Goal: Entertainment & Leisure: Browse casually

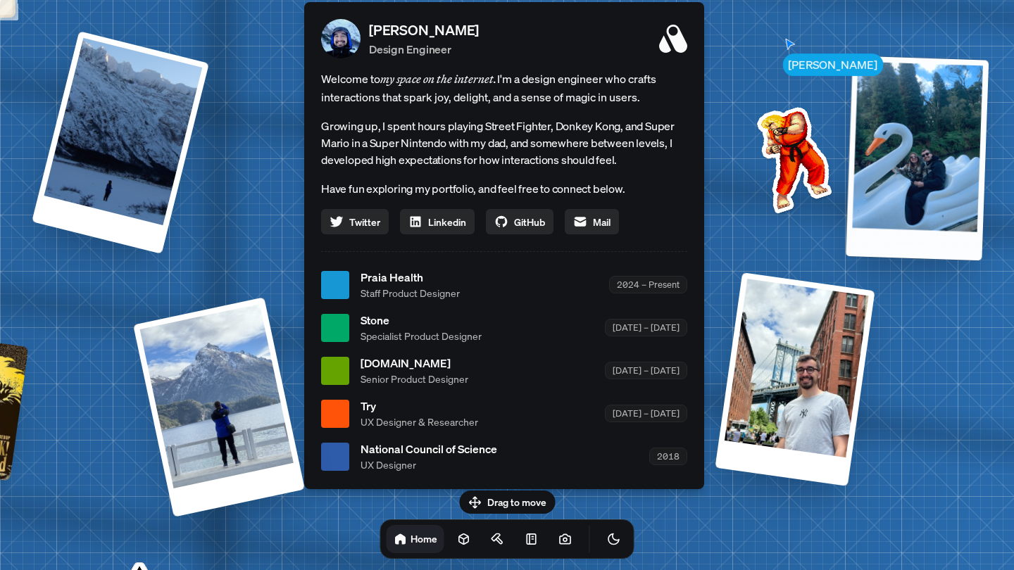
drag, startPoint x: 877, startPoint y: 105, endPoint x: 895, endPoint y: 133, distance: 33.2
click at [895, 133] on div at bounding box center [917, 158] width 143 height 205
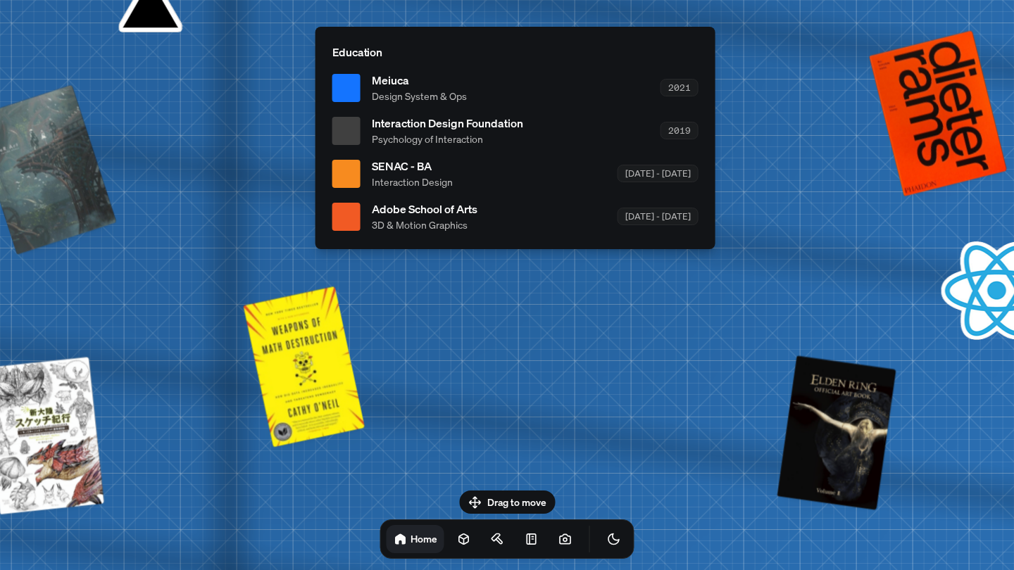
drag, startPoint x: 639, startPoint y: 254, endPoint x: 661, endPoint y: 376, distance: 124.6
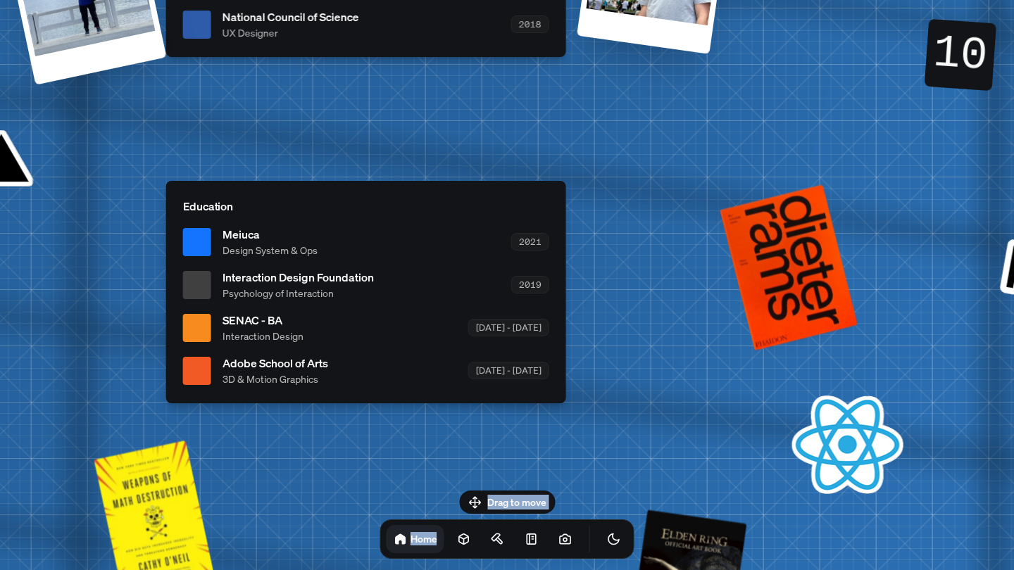
drag, startPoint x: 661, startPoint y: 376, endPoint x: 444, endPoint y: 514, distance: 257.7
click at [444, 0] on body "[PERSON_NAME] [PERSON_NAME] Design Engineer Welcome to my space on the internet…" at bounding box center [507, 0] width 1014 height 0
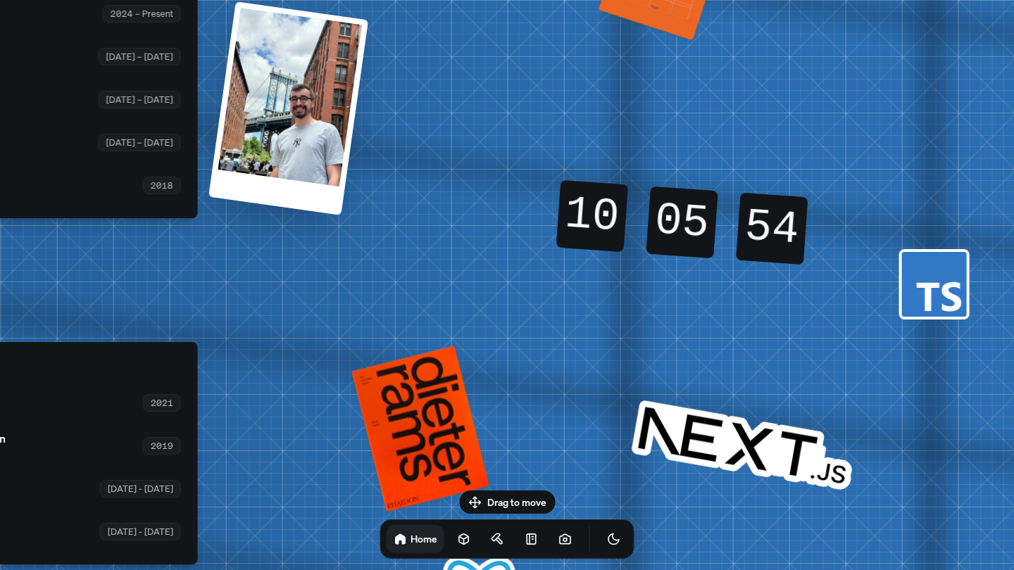
drag, startPoint x: 794, startPoint y: 204, endPoint x: 477, endPoint y: 380, distance: 362.8
click at [477, 380] on div "[PERSON_NAME] [PERSON_NAME] Design Engineer Welcome to my space on the internet…" at bounding box center [0, 14] width 2107 height 1845
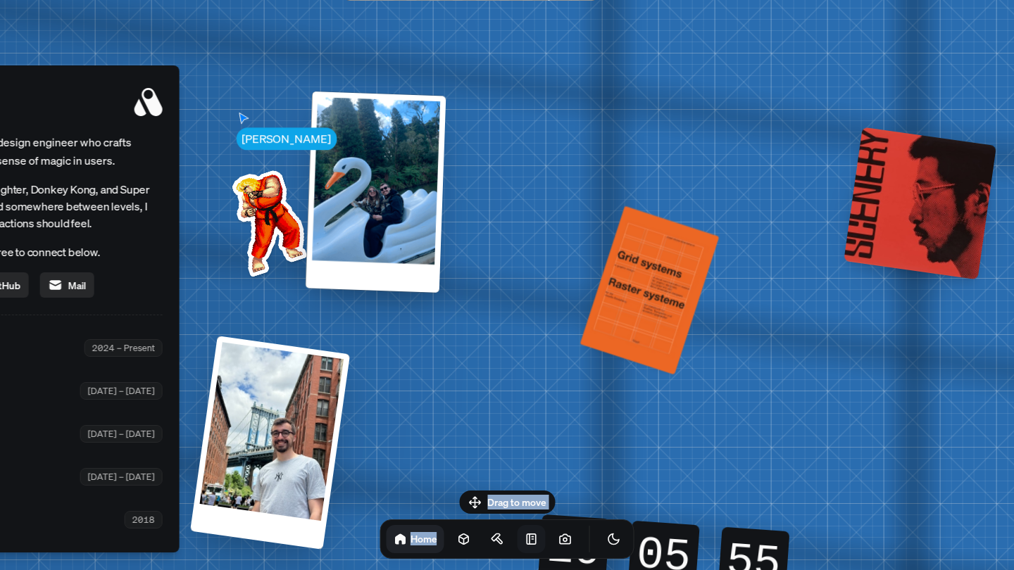
drag, startPoint x: 525, startPoint y: 192, endPoint x: 519, endPoint y: 534, distance: 341.6
click at [520, 0] on body "[PERSON_NAME] [PERSON_NAME] Design Engineer Welcome to my space on the internet…" at bounding box center [507, 0] width 1014 height 0
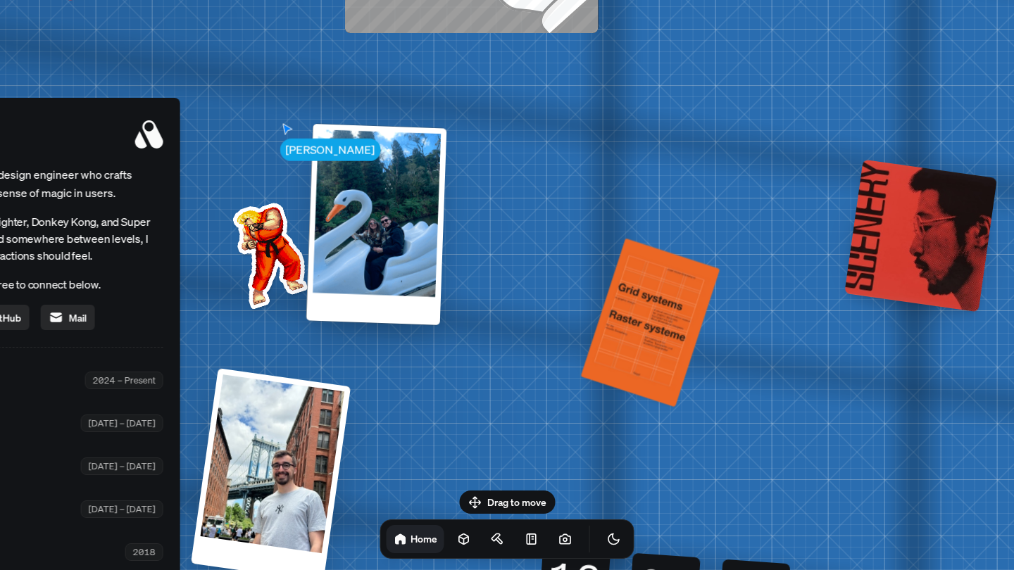
drag, startPoint x: 570, startPoint y: 275, endPoint x: 644, endPoint y: 428, distance: 170.1
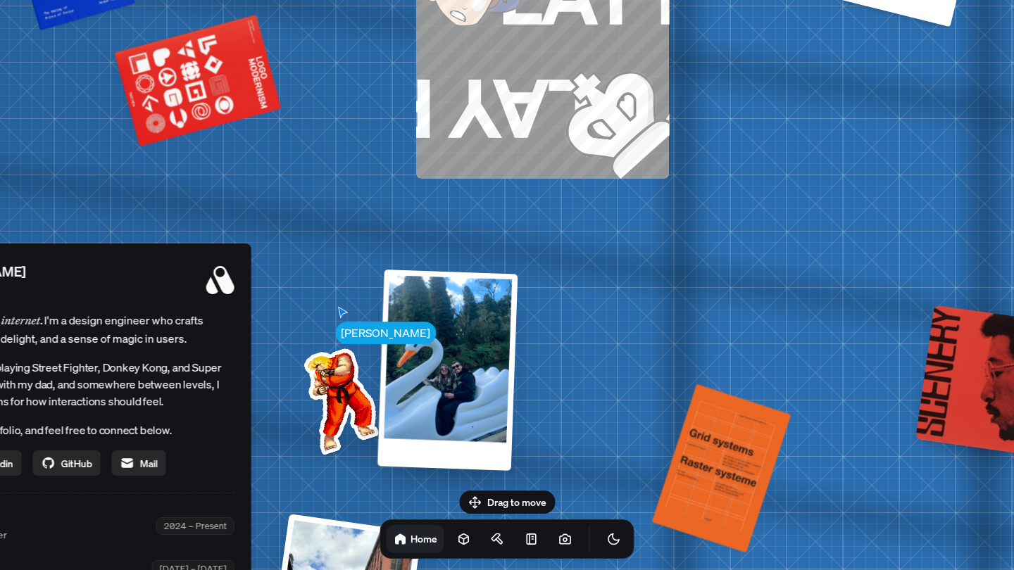
drag, startPoint x: 620, startPoint y: 231, endPoint x: 622, endPoint y: 417, distance: 185.9
click at [623, 417] on div "[PERSON_NAME] [PERSON_NAME] Design Engineer Welcome to my space on the internet…" at bounding box center [54, 526] width 2107 height 1845
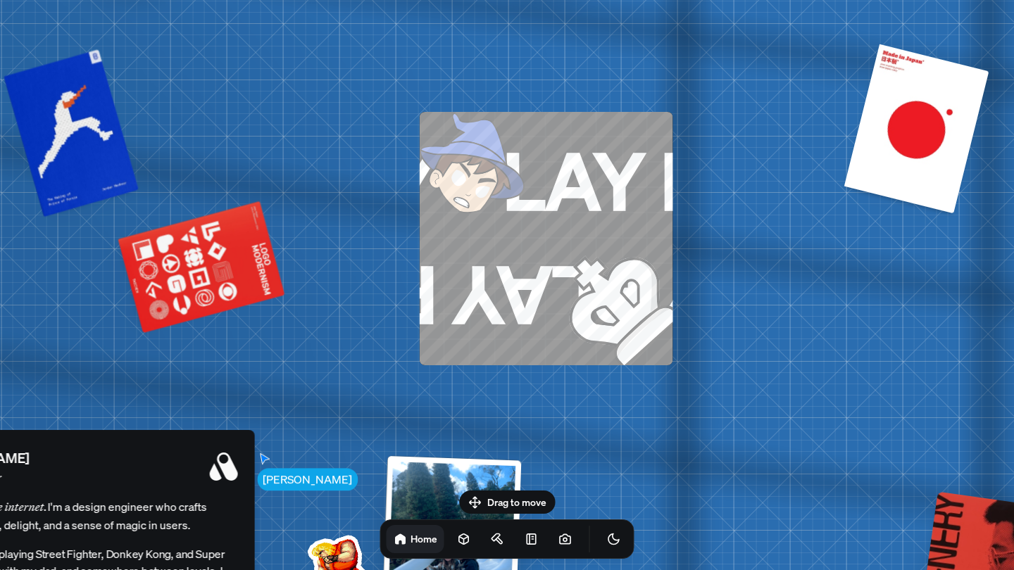
click at [484, 194] on img at bounding box center [482, 172] width 125 height 121
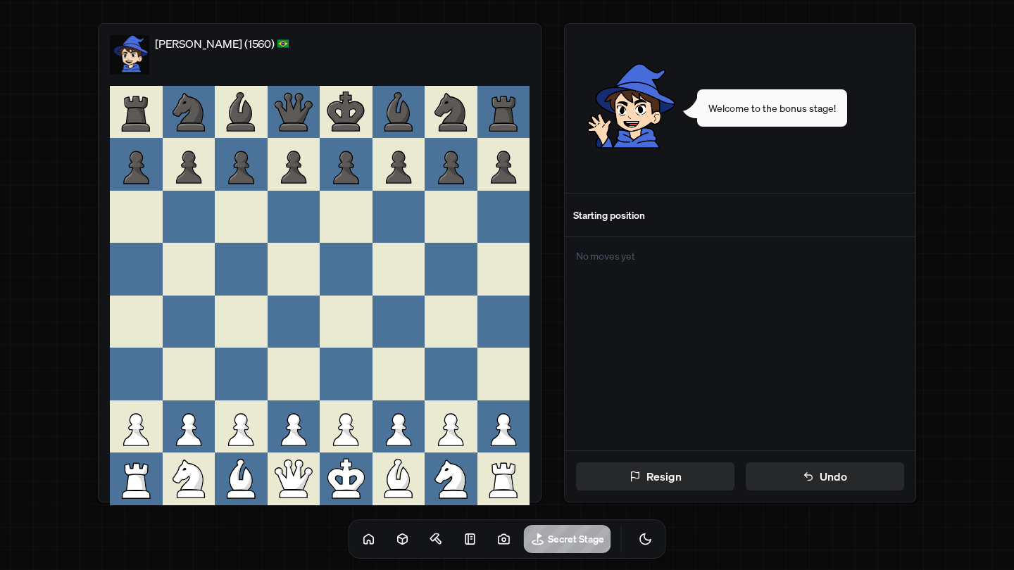
click at [399, 432] on icon at bounding box center [401, 434] width 13 height 10
click at [399, 335] on div at bounding box center [399, 322] width 53 height 53
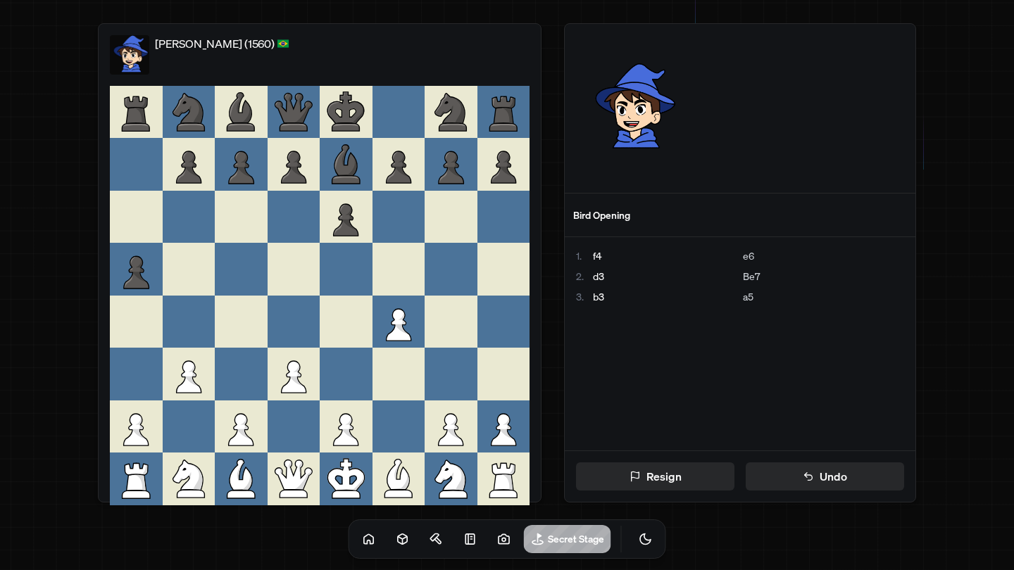
click at [196, 486] on icon at bounding box center [197, 477] width 10 height 25
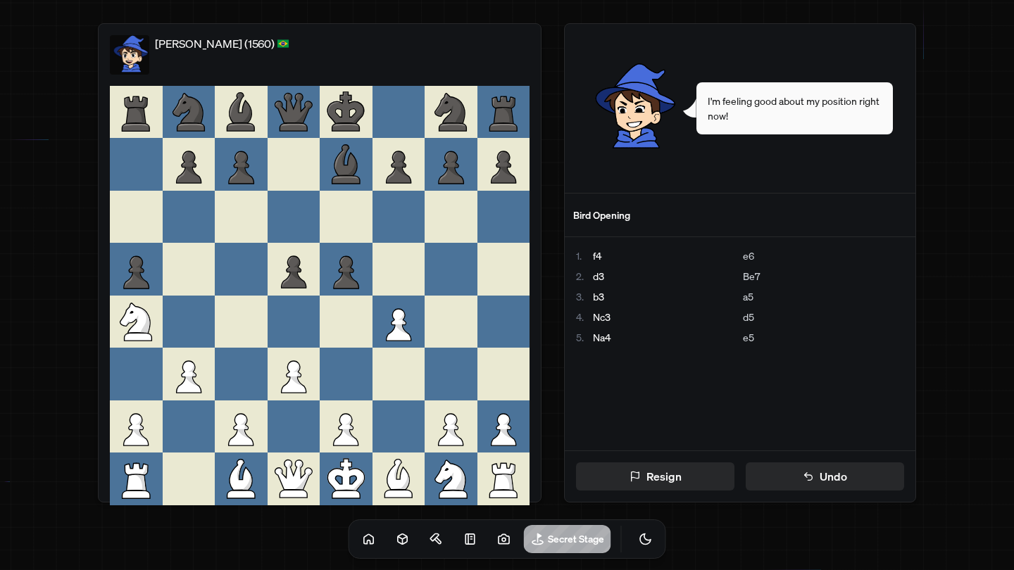
click at [396, 325] on icon at bounding box center [401, 329] width 13 height 10
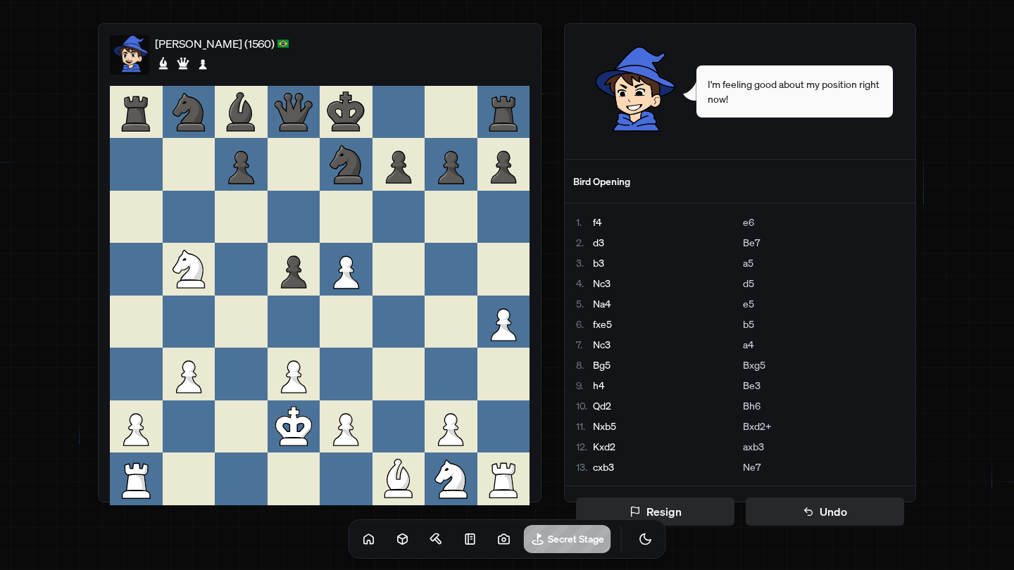
click at [351, 277] on icon at bounding box center [346, 272] width 25 height 32
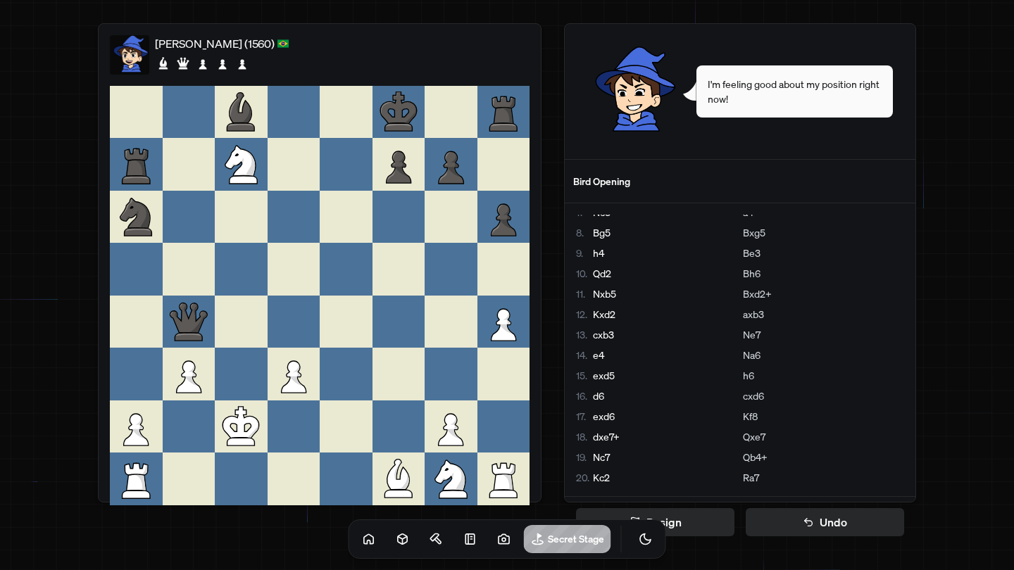
click at [251, 173] on icon at bounding box center [250, 163] width 10 height 25
